Goal: Check status: Check status

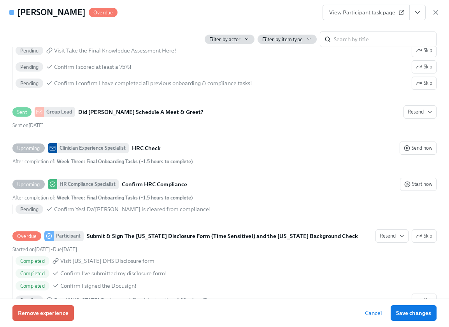
click at [437, 17] on div "View Participant task page" at bounding box center [380, 13] width 117 height 16
click at [437, 12] on icon "button" at bounding box center [436, 13] width 8 height 8
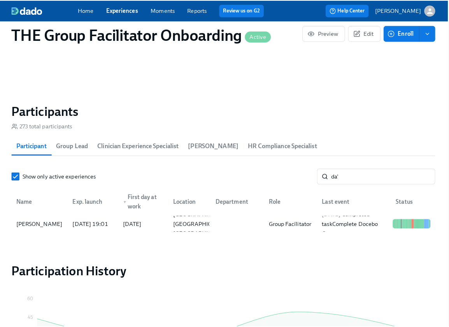
scroll to position [0, 12844]
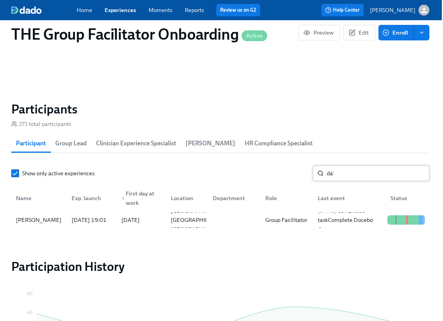
click at [341, 180] on input "da'" at bounding box center [378, 174] width 103 height 16
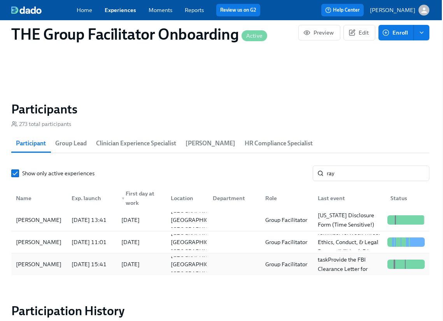
click at [43, 266] on div "[PERSON_NAME]" at bounding box center [39, 265] width 53 height 16
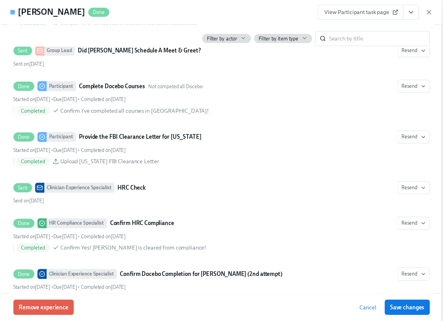
scroll to position [1682, 0]
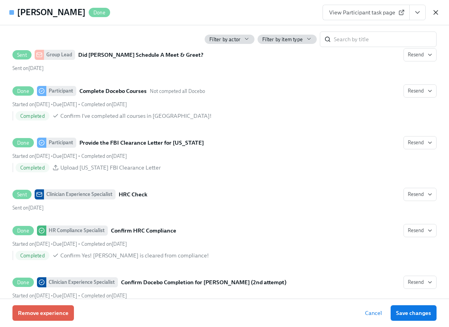
click at [437, 14] on icon "button" at bounding box center [436, 13] width 8 height 8
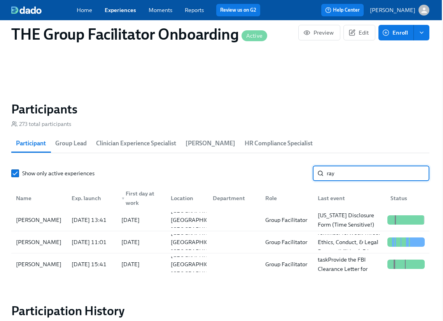
click at [341, 179] on input "ray" at bounding box center [378, 174] width 103 height 16
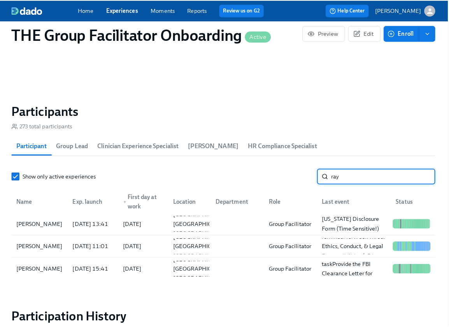
scroll to position [0, 12850]
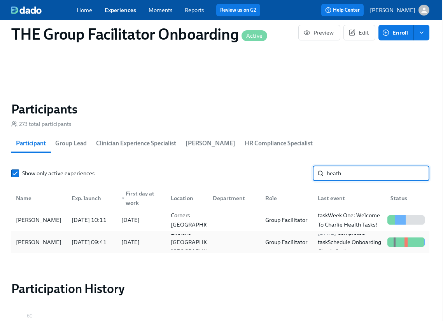
type input "heath"
click at [61, 244] on div "[PERSON_NAME]" at bounding box center [39, 243] width 53 height 16
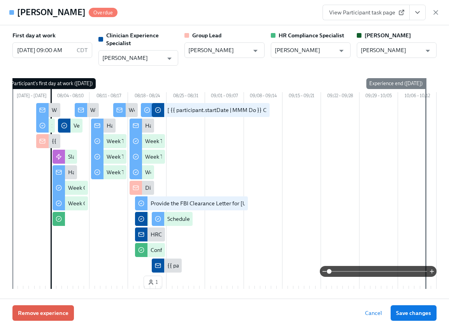
click at [421, 14] on button "View task page" at bounding box center [417, 13] width 16 height 16
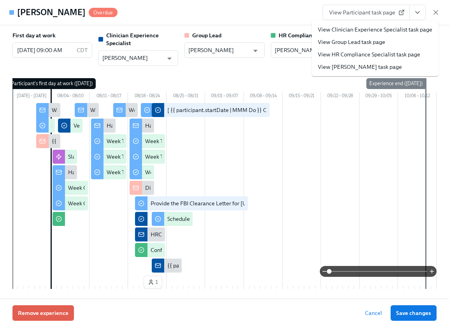
click at [398, 28] on link "View Clinician Experience Specialist task page" at bounding box center [375, 30] width 114 height 8
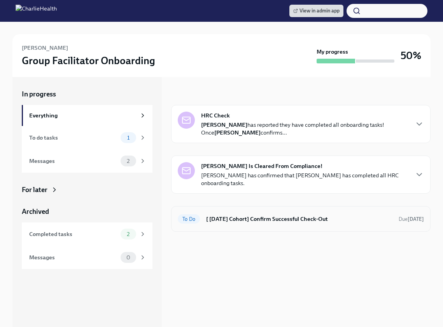
click at [306, 215] on h6 "[ [DATE] Cohort] Confirm Successful Check-Out" at bounding box center [299, 219] width 186 height 9
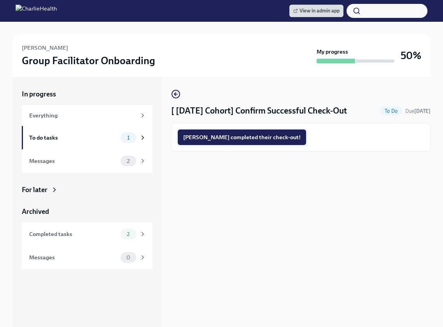
click at [252, 140] on span "Heather completed their check-out!" at bounding box center [241, 137] width 117 height 8
